Goal: Transaction & Acquisition: Purchase product/service

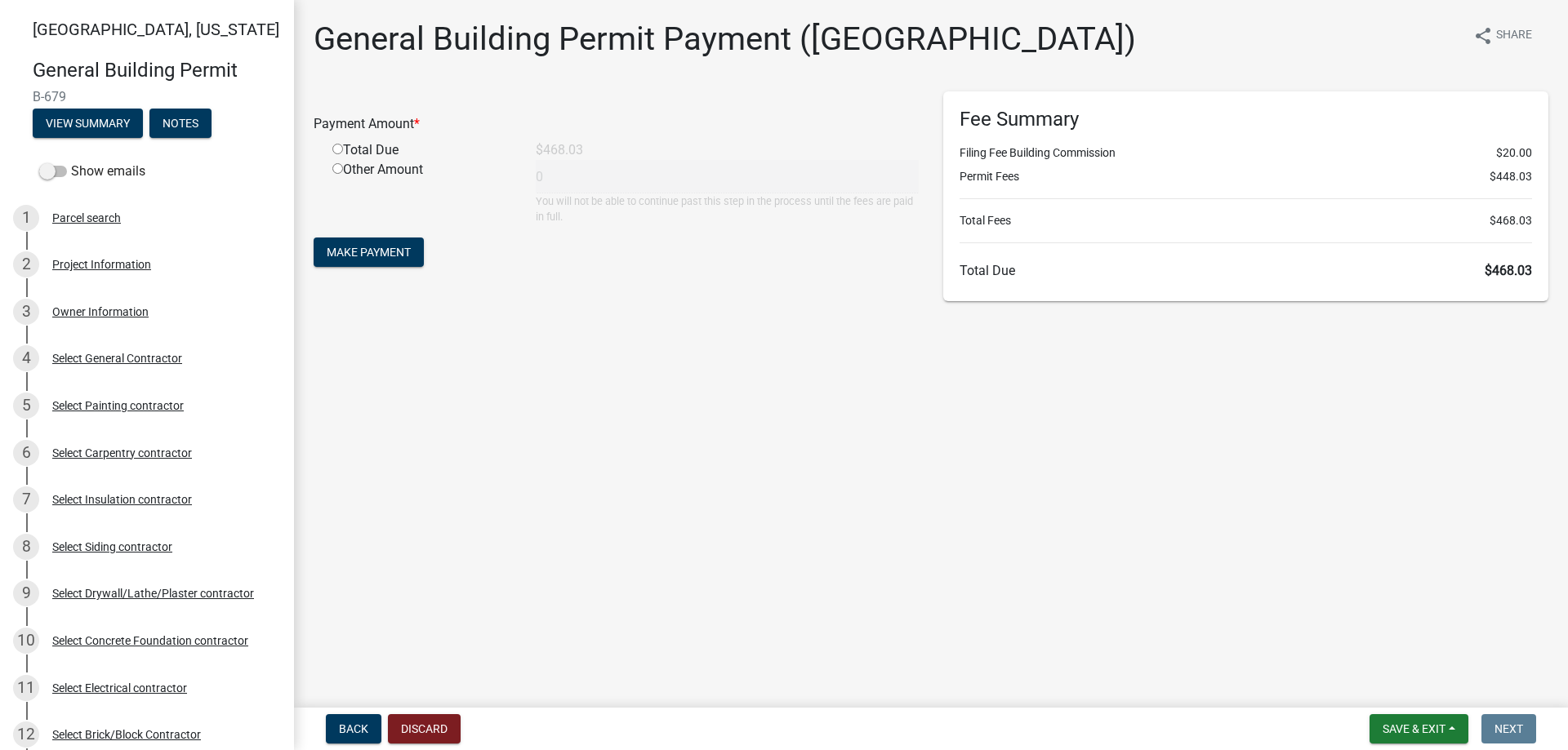
click at [335, 148] on input "radio" at bounding box center [337, 148] width 11 height 11
radio input "true"
type input "468.03"
click at [366, 251] on span "Make Payment" at bounding box center [369, 251] width 84 height 13
click at [337, 144] on input "radio" at bounding box center [337, 148] width 11 height 11
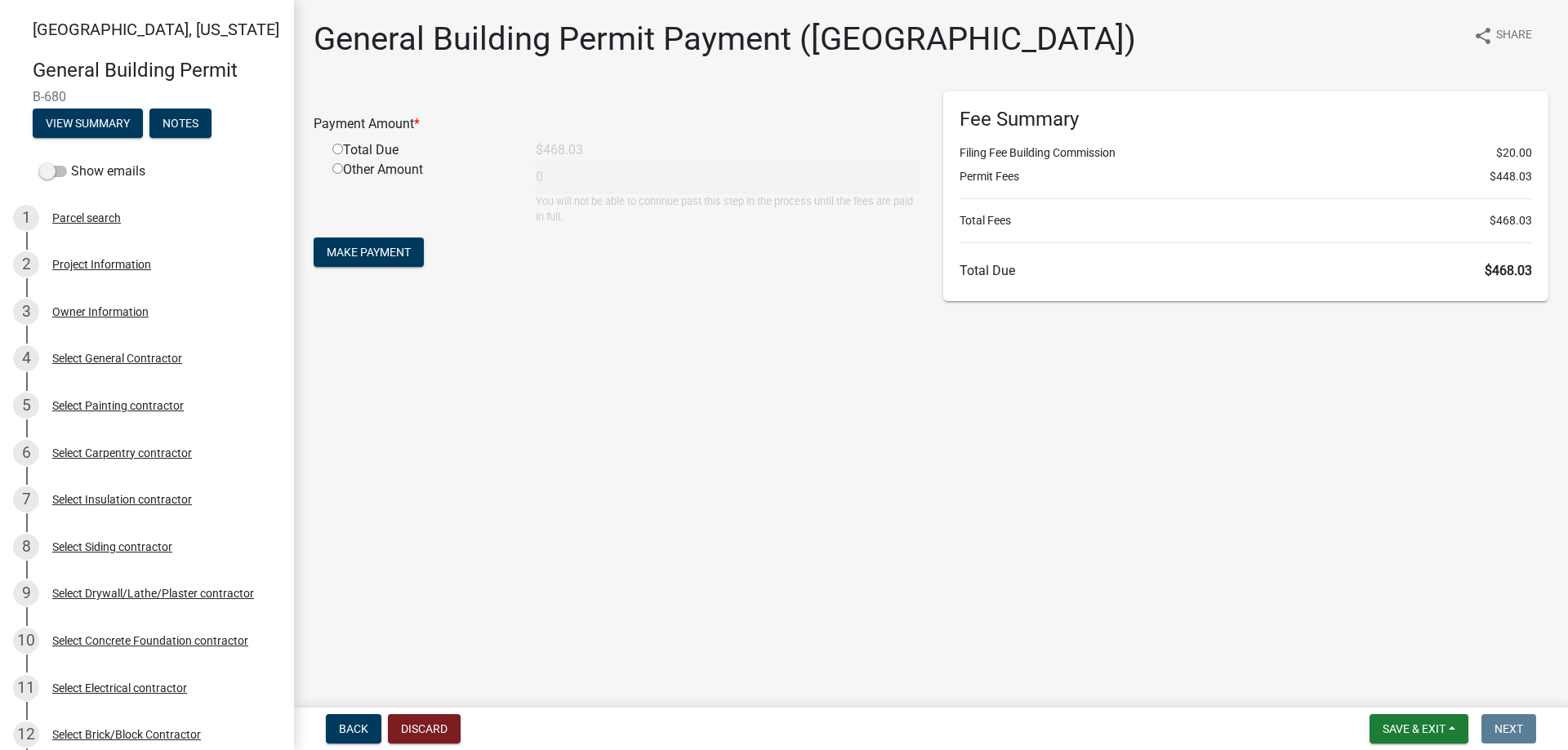
radio input "true"
type input "468.03"
click at [371, 247] on span "Make Payment" at bounding box center [369, 251] width 84 height 13
